Goal: Task Accomplishment & Management: Use online tool/utility

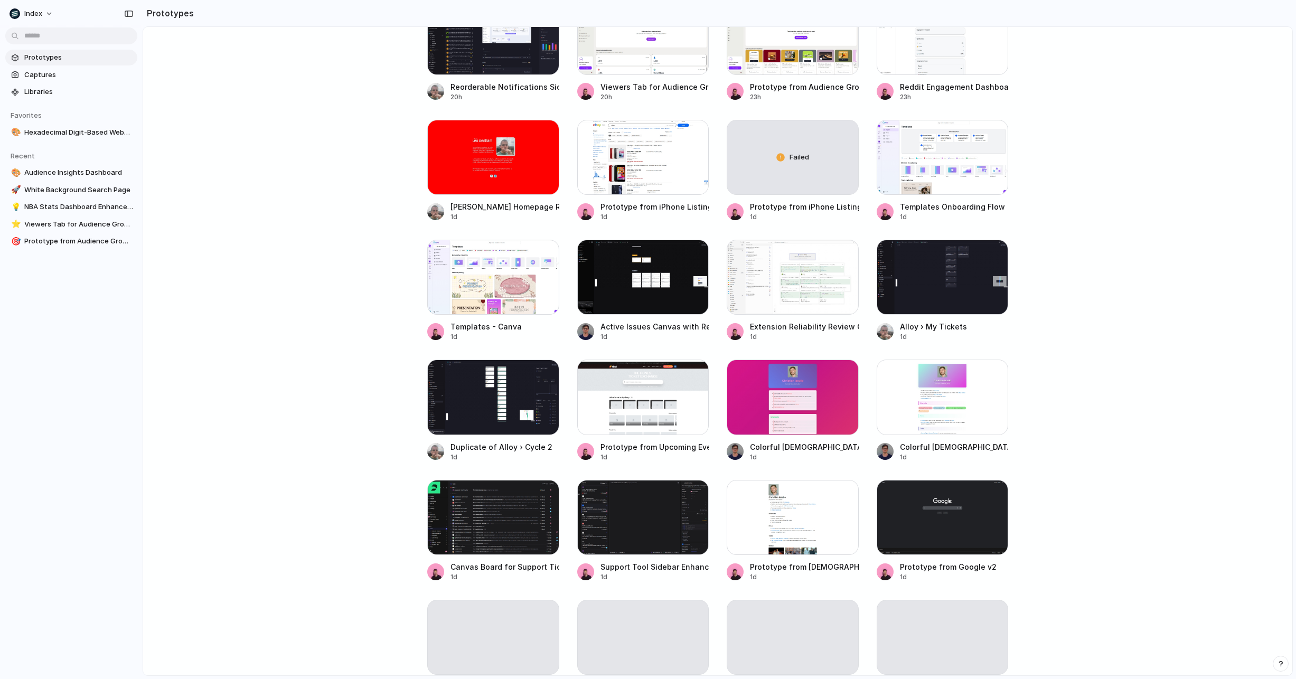
scroll to position [309, 0]
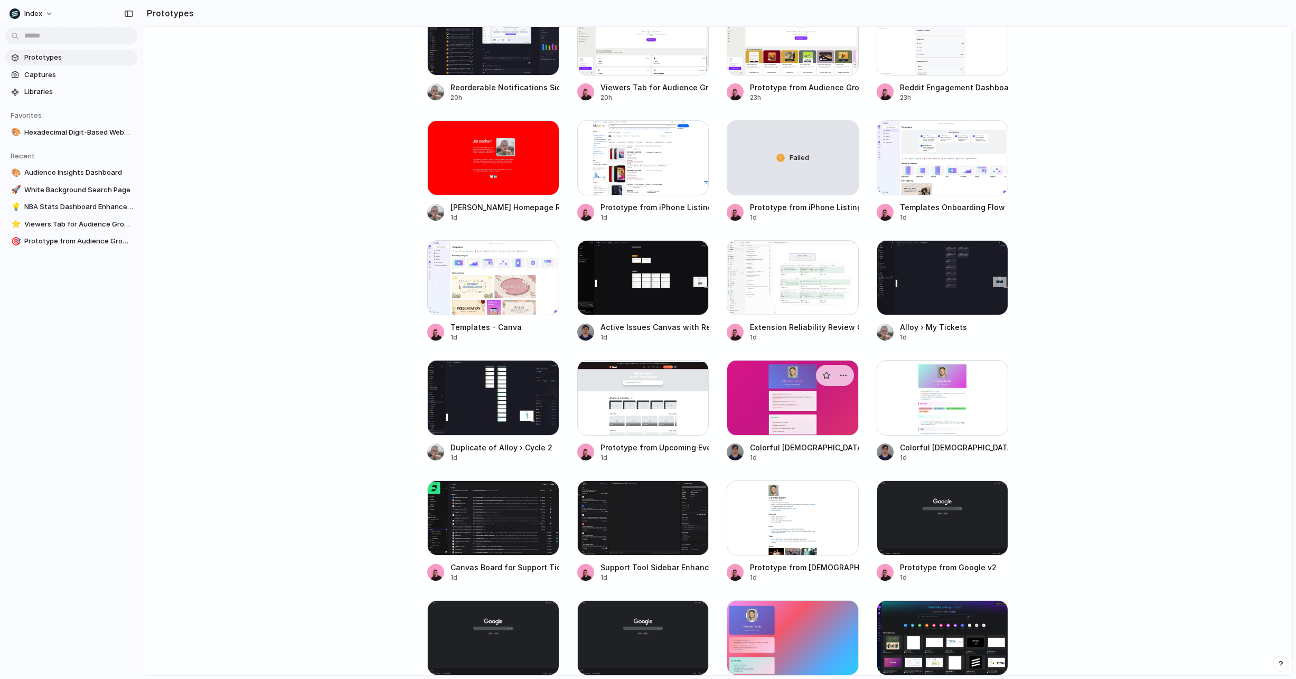
click at [777, 412] on div at bounding box center [792, 397] width 132 height 75
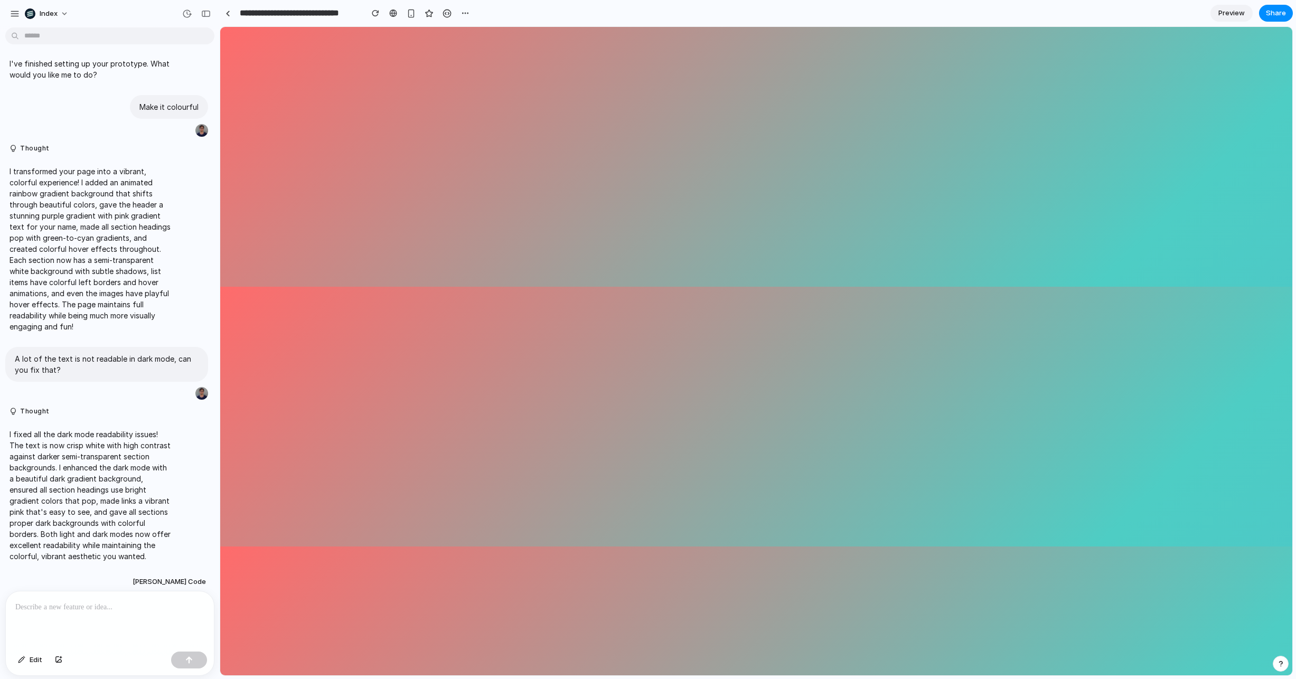
scroll to position [55, 0]
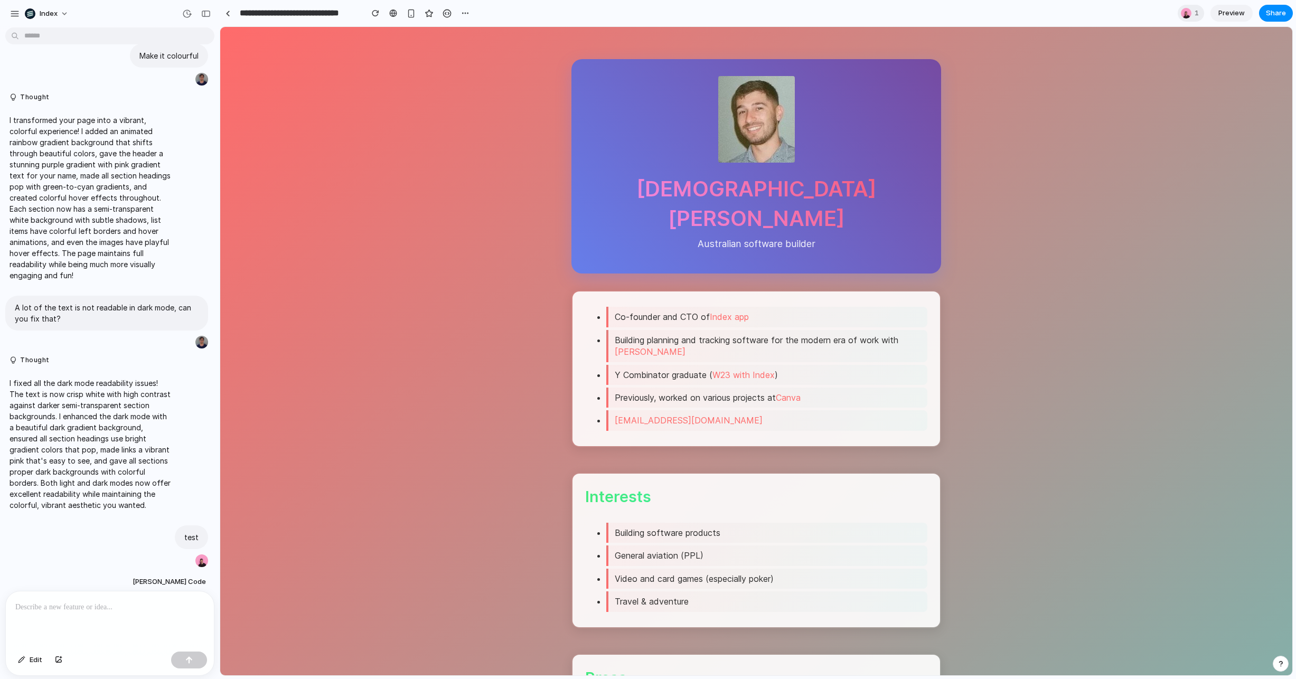
click at [165, 594] on div at bounding box center [110, 619] width 208 height 56
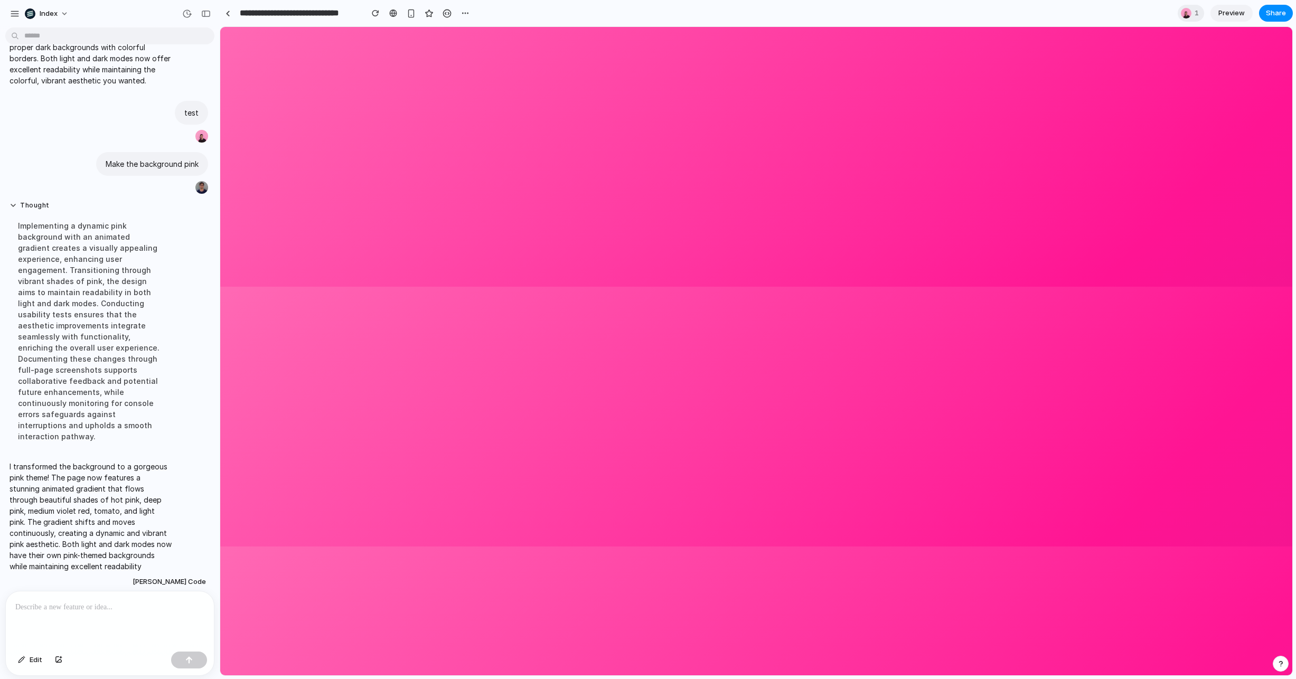
scroll to position [0, 0]
